Goal: Information Seeking & Learning: Learn about a topic

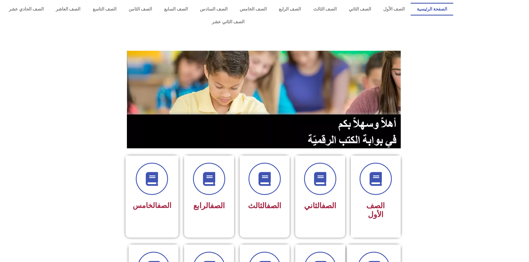
scroll to position [139, 0]
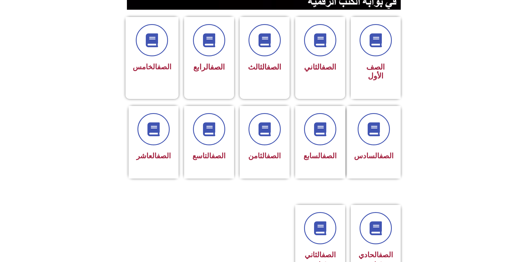
click at [148, 63] on span "الصف الخامس" at bounding box center [152, 67] width 39 height 8
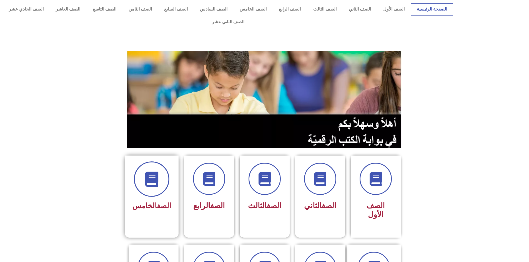
click at [145, 171] on span at bounding box center [152, 180] width 36 height 36
click at [145, 170] on span at bounding box center [152, 180] width 36 height 36
click at [145, 167] on span at bounding box center [152, 180] width 36 height 36
click at [152, 172] on icon at bounding box center [151, 179] width 15 height 15
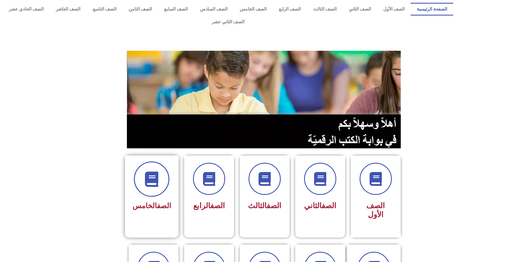
drag, startPoint x: 150, startPoint y: 164, endPoint x: 146, endPoint y: 167, distance: 4.3
click at [157, 176] on span at bounding box center [152, 180] width 36 height 36
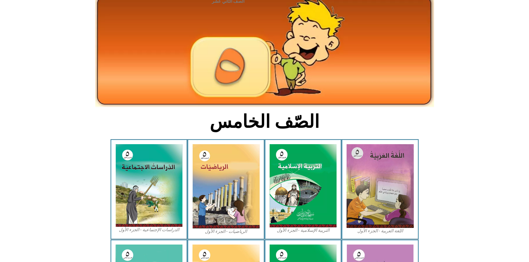
scroll to position [56, 0]
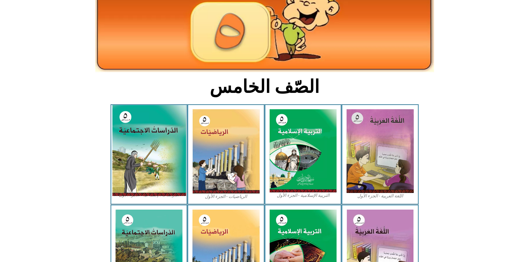
click at [142, 119] on img at bounding box center [149, 150] width 74 height 91
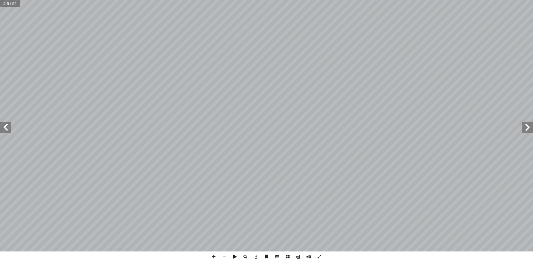
click at [4, 6] on input "text" at bounding box center [10, 3] width 20 height 7
type input "**"
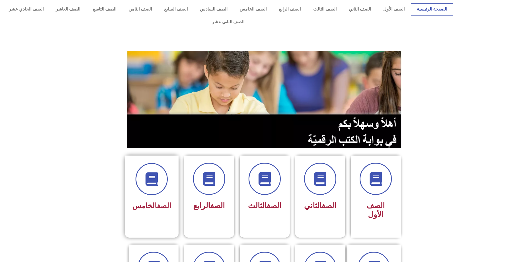
scroll to position [106, 0]
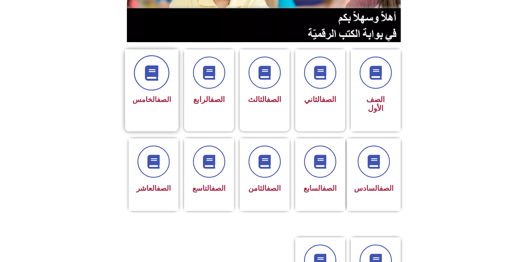
click at [157, 66] on icon at bounding box center [151, 73] width 15 height 15
click at [159, 66] on icon at bounding box center [151, 73] width 15 height 15
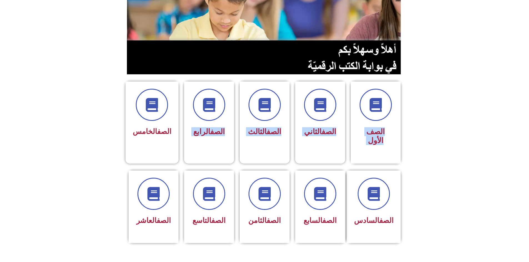
scroll to position [0, 0]
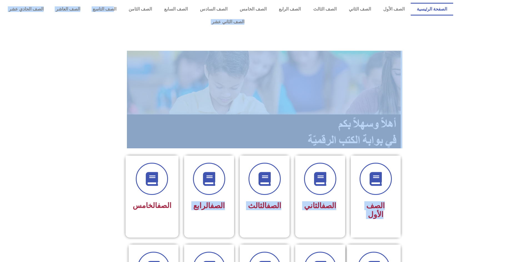
drag, startPoint x: 154, startPoint y: 59, endPoint x: 142, endPoint y: -22, distance: 82.5
click at [116, 117] on section at bounding box center [264, 100] width 529 height 106
click at [144, 173] on span at bounding box center [152, 180] width 36 height 36
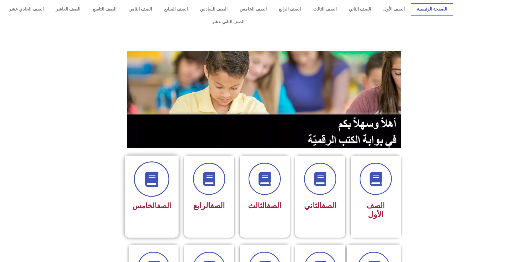
click at [145, 178] on span at bounding box center [152, 180] width 36 height 36
click at [153, 202] on span "الصف الخامس" at bounding box center [151, 206] width 39 height 8
click at [148, 172] on icon at bounding box center [151, 179] width 15 height 15
